Goal: Task Accomplishment & Management: Use online tool/utility

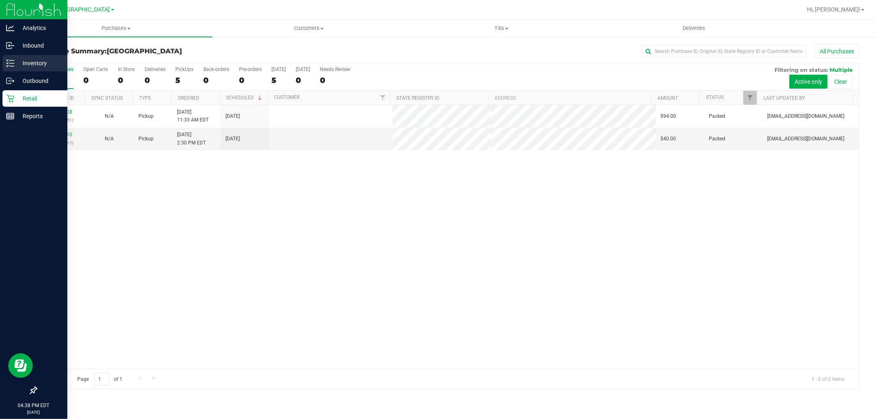
click at [34, 63] on p "Inventory" at bounding box center [38, 63] width 49 height 10
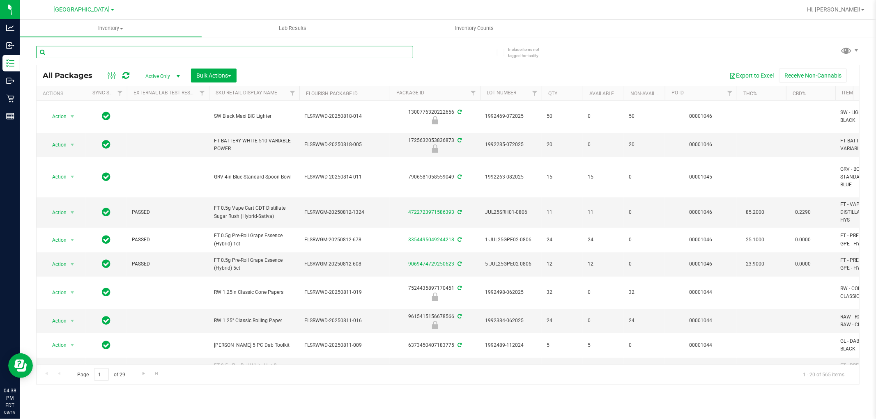
click at [138, 55] on input "text" at bounding box center [224, 52] width 377 height 12
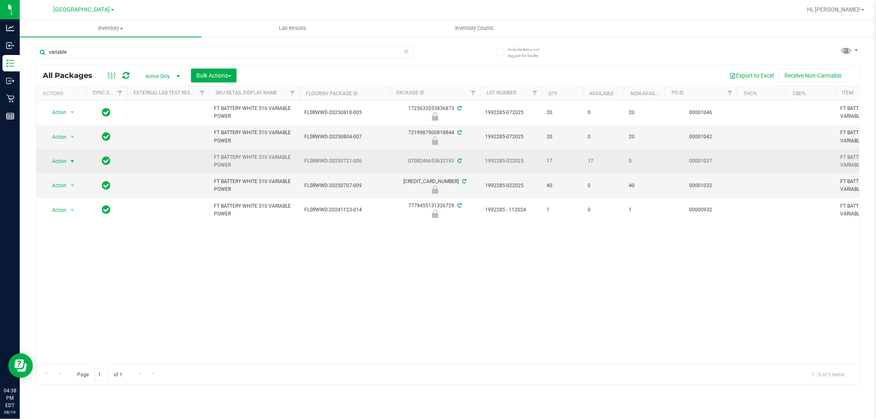
click at [64, 162] on span "Action" at bounding box center [56, 161] width 22 height 11
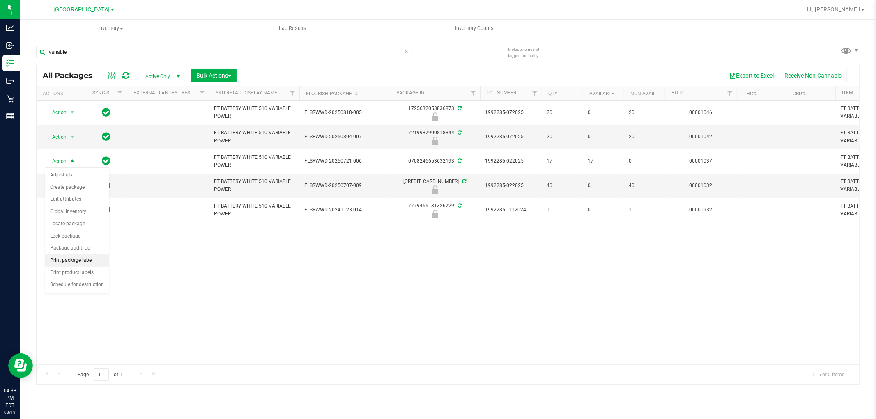
click at [90, 258] on li "Print package label" at bounding box center [77, 261] width 64 height 12
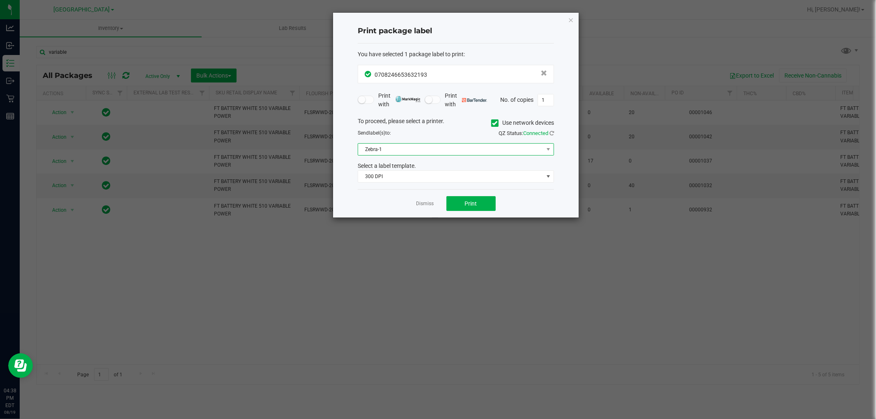
click at [448, 151] on span "Zebra-1" at bounding box center [450, 149] width 185 height 11
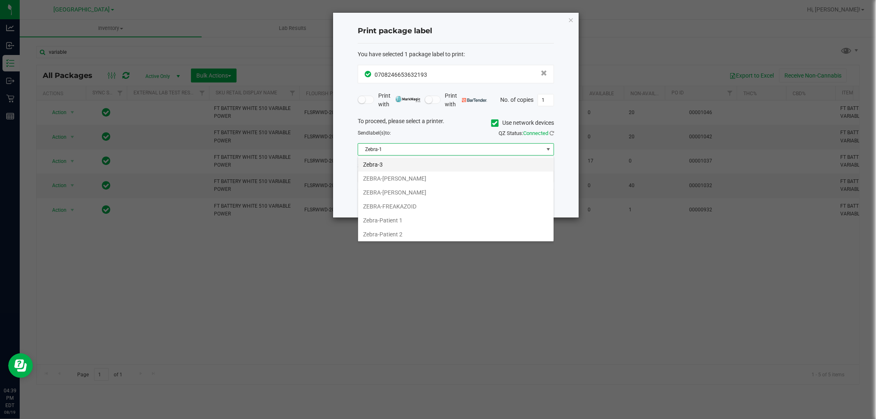
scroll to position [44, 0]
click at [424, 231] on li "ZEBRA-PRODUCT" at bounding box center [455, 233] width 195 height 14
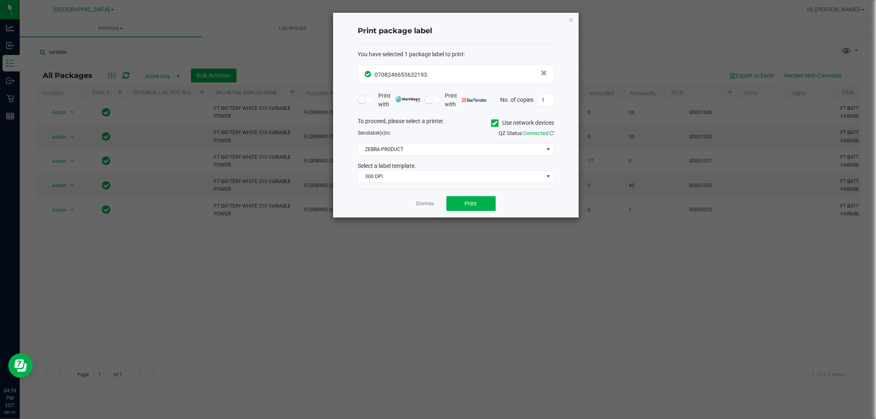
click at [477, 212] on div "Dismiss Print" at bounding box center [456, 203] width 196 height 28
click at [485, 203] on button "Print" at bounding box center [470, 203] width 49 height 15
click at [571, 21] on icon "button" at bounding box center [571, 20] width 6 height 10
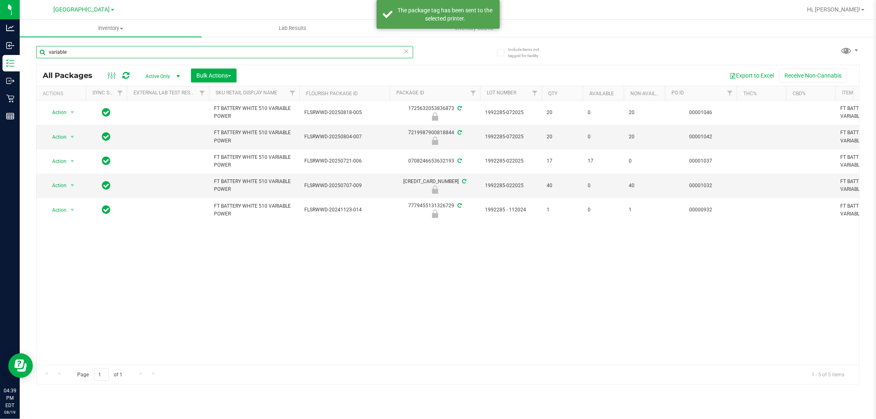
drag, startPoint x: 96, startPoint y: 51, endPoint x: 0, endPoint y: -26, distance: 123.0
click at [0, 0] on html "Analytics Inbound Inventory Outbound Retail Reports 04:39 PM EDT 08/19/2025 08/…" at bounding box center [438, 209] width 876 height 419
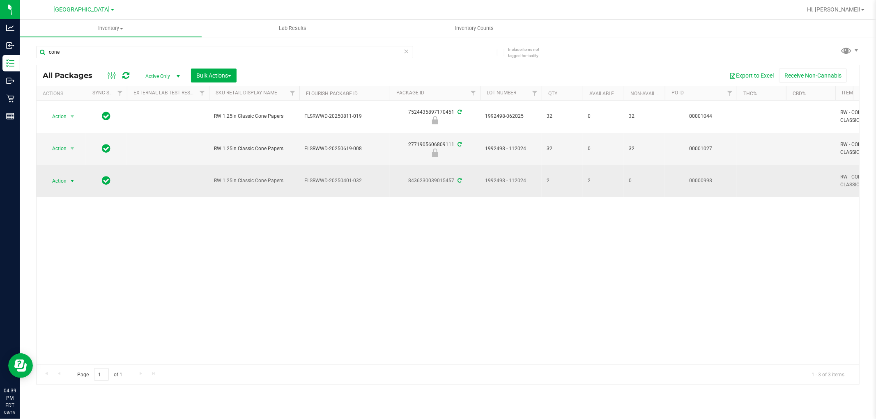
click at [71, 179] on span "select" at bounding box center [72, 181] width 7 height 7
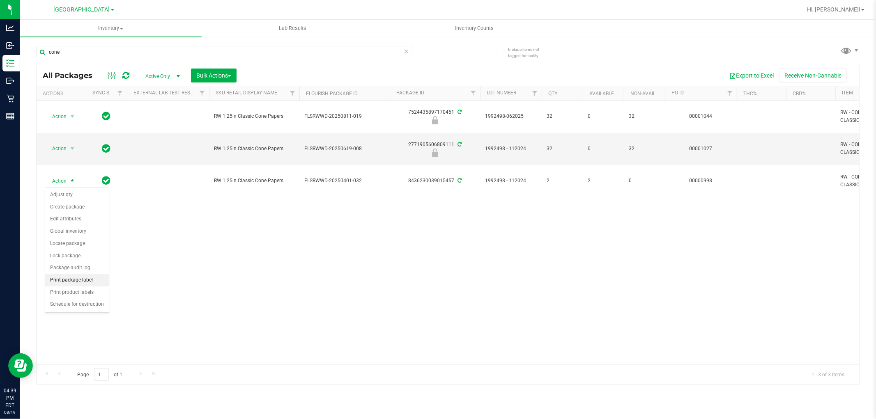
click at [94, 282] on li "Print package label" at bounding box center [77, 280] width 64 height 12
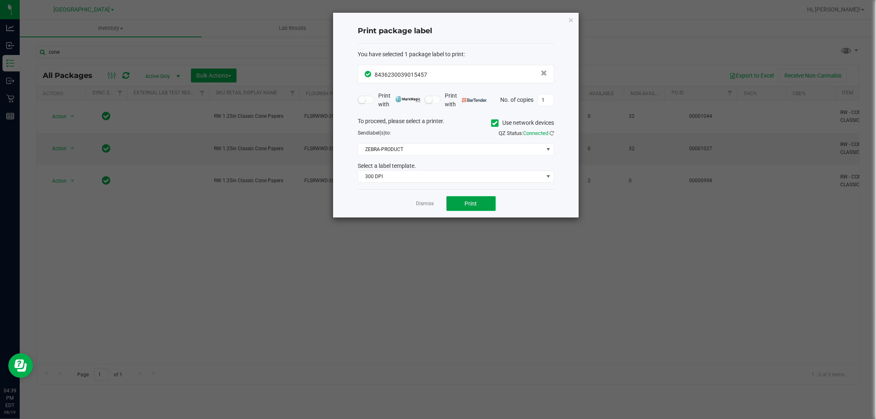
click at [470, 211] on button "Print" at bounding box center [470, 203] width 49 height 15
click at [465, 151] on span "ZEBRA-PRODUCT" at bounding box center [450, 149] width 185 height 11
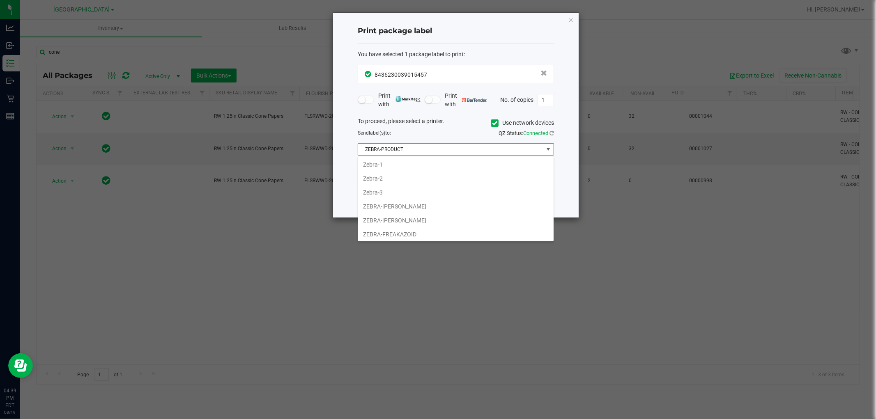
scroll to position [12, 196]
click at [415, 180] on li "ZEBRA-FRANKLIN-PIERCE" at bounding box center [455, 177] width 195 height 14
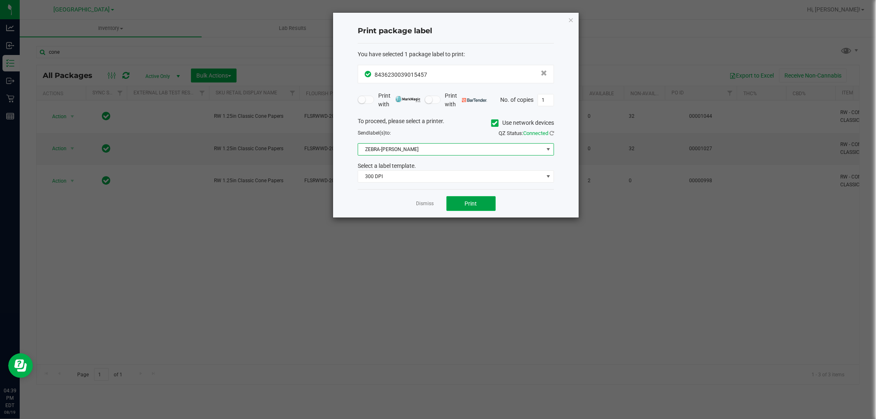
click at [460, 202] on button "Print" at bounding box center [470, 203] width 49 height 15
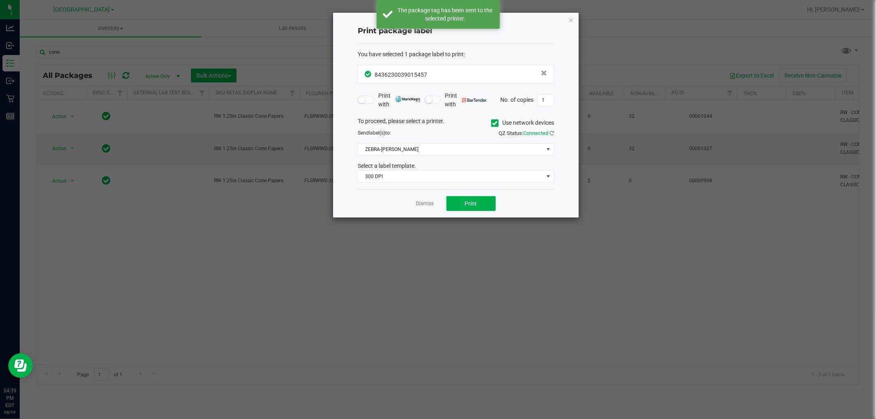
click at [572, 13] on div "Print package label You have selected 1 package label to print : 84362300390154…" at bounding box center [456, 115] width 246 height 205
drag, startPoint x: 570, startPoint y: 16, endPoint x: 565, endPoint y: 19, distance: 5.8
click at [569, 17] on icon "button" at bounding box center [571, 20] width 6 height 10
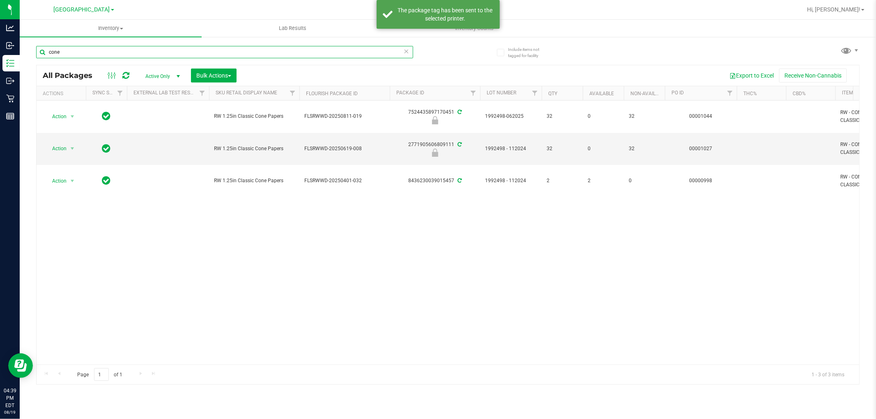
drag, startPoint x: 96, startPoint y: 52, endPoint x: 0, endPoint y: -38, distance: 131.6
click at [0, 0] on html "Analytics Inbound Inventory Outbound Retail Reports 04:39 PM EDT 08/19/2025 08/…" at bounding box center [438, 209] width 876 height 419
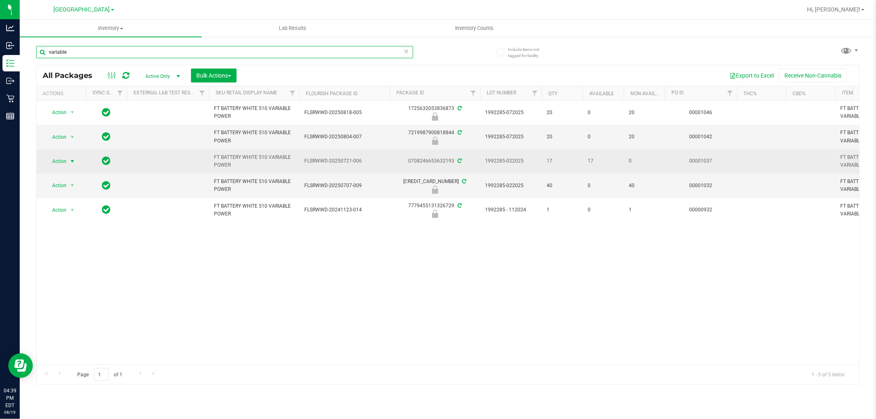
type input "variable"
click at [66, 161] on span "Action" at bounding box center [56, 161] width 22 height 11
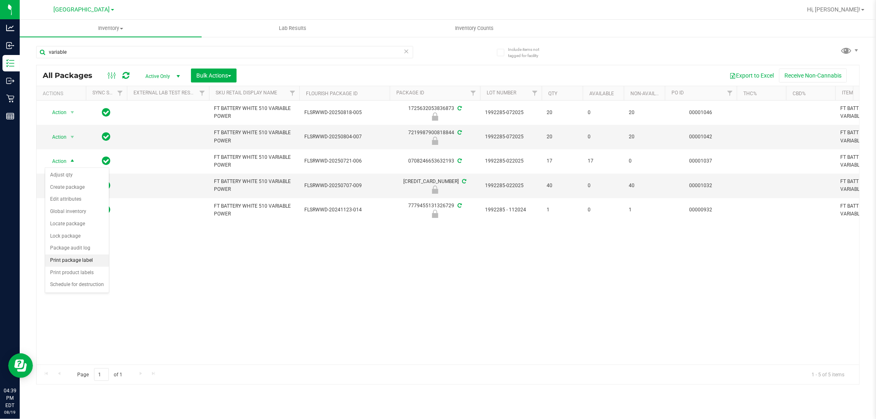
click at [84, 265] on li "Print package label" at bounding box center [77, 261] width 64 height 12
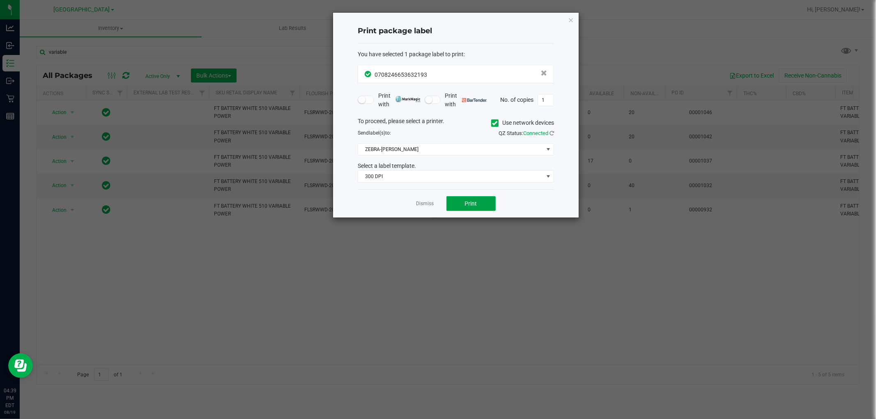
click at [466, 203] on span "Print" at bounding box center [471, 203] width 12 height 7
